Goal: Obtain resource: Download file/media

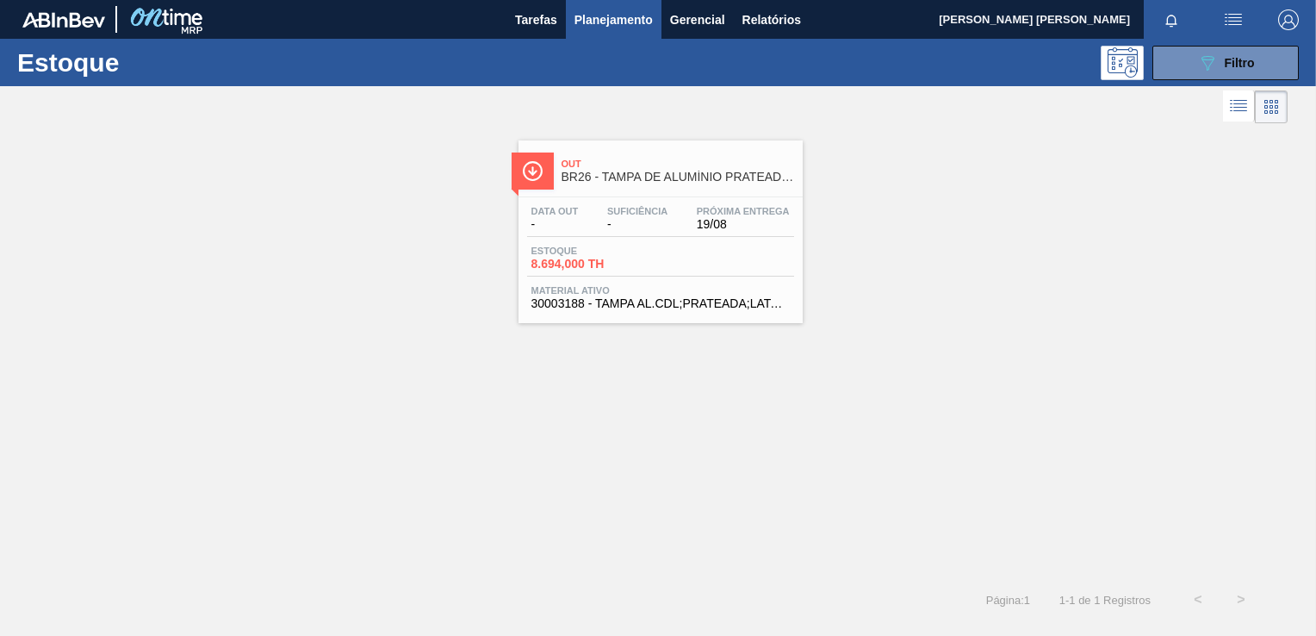
click at [675, 188] on div "Out BR26 - TAMPA DE ALUMÍNIO PRATEADA BALL CDL" at bounding box center [677, 171] width 233 height 39
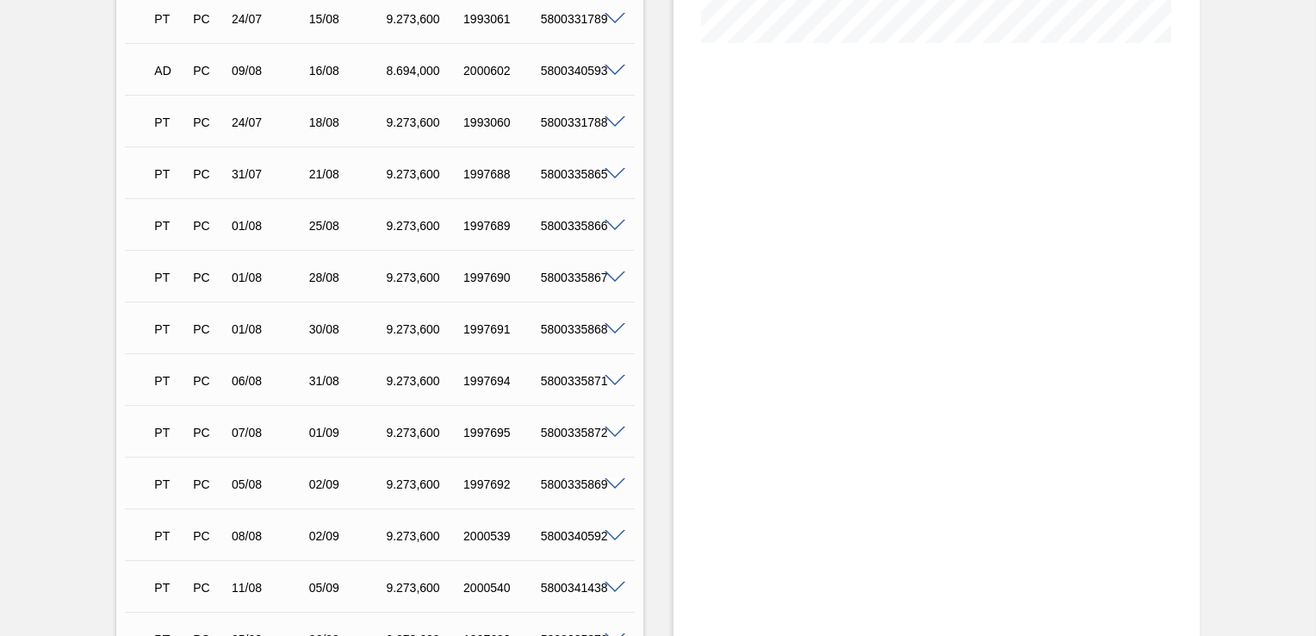
scroll to position [209, 0]
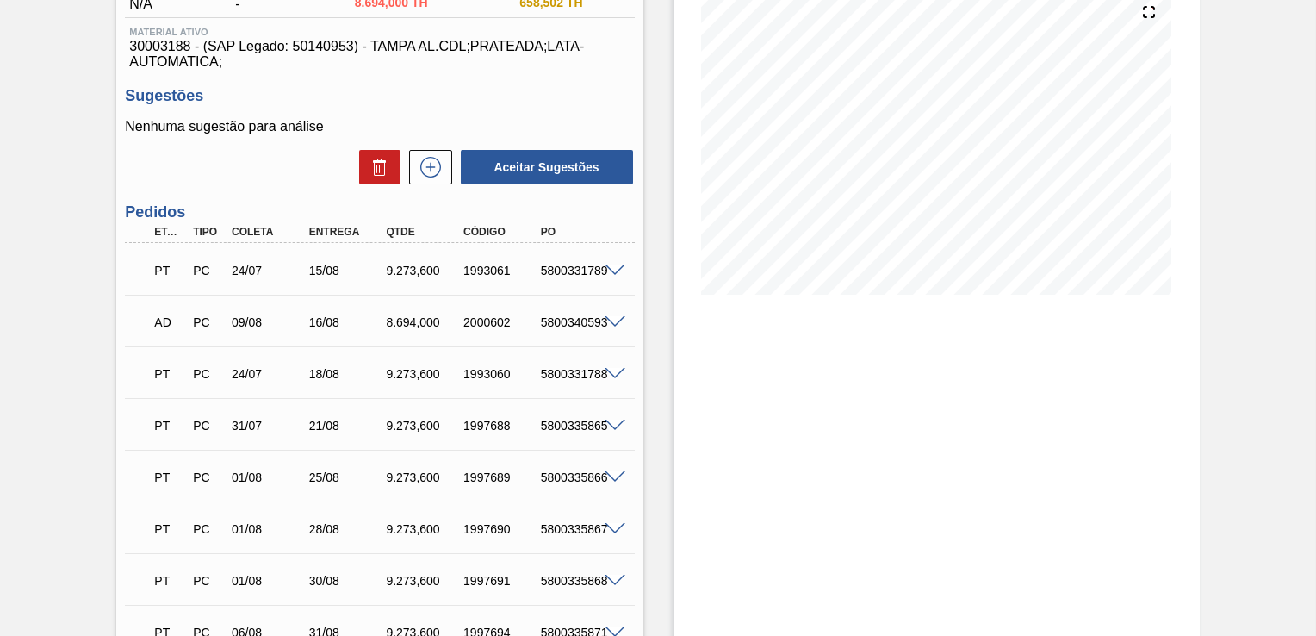
click at [617, 276] on div "5800331789" at bounding box center [578, 271] width 84 height 14
click at [613, 274] on span at bounding box center [615, 270] width 21 height 13
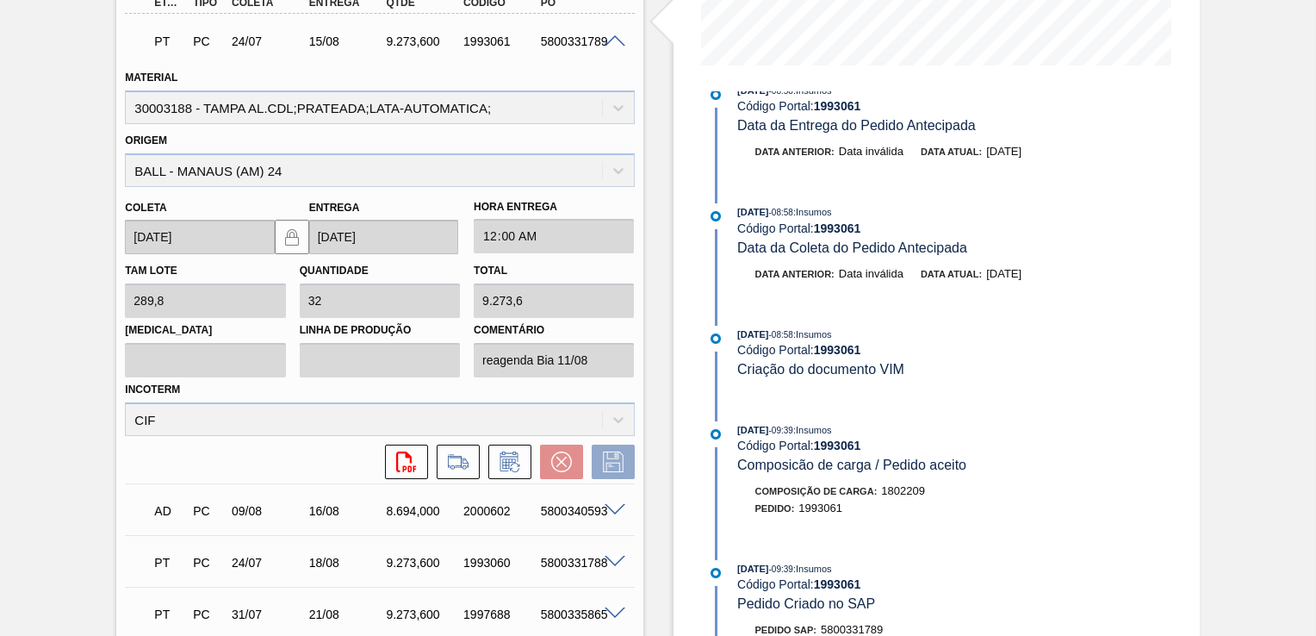
scroll to position [296, 0]
click at [396, 456] on icon "svg{fill:#ff0000}" at bounding box center [406, 461] width 21 height 21
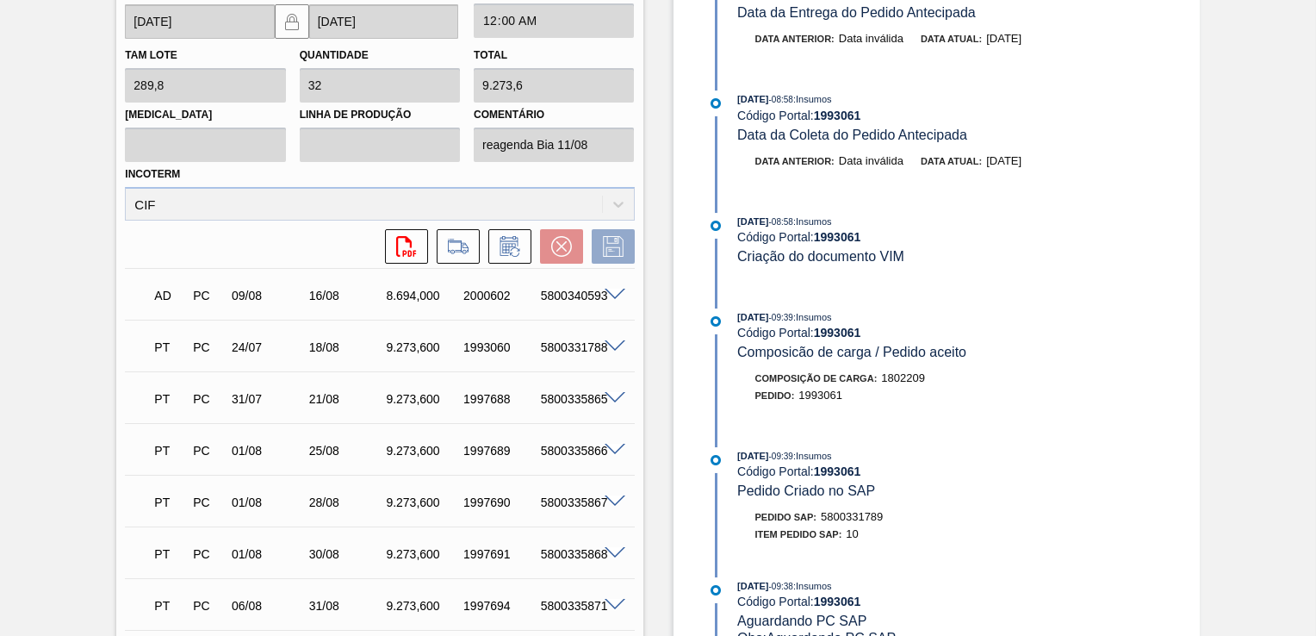
scroll to position [689, 0]
